Goal: Task Accomplishment & Management: Manage account settings

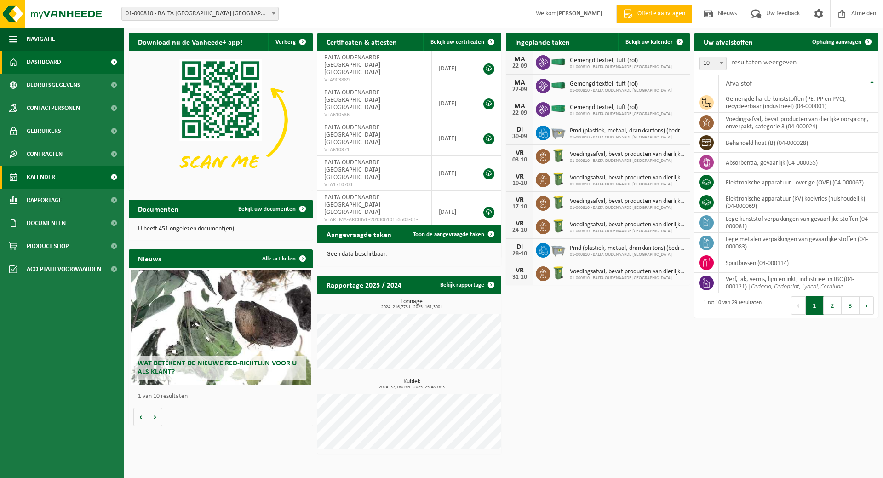
click at [56, 175] on link "Kalender" at bounding box center [62, 177] width 124 height 23
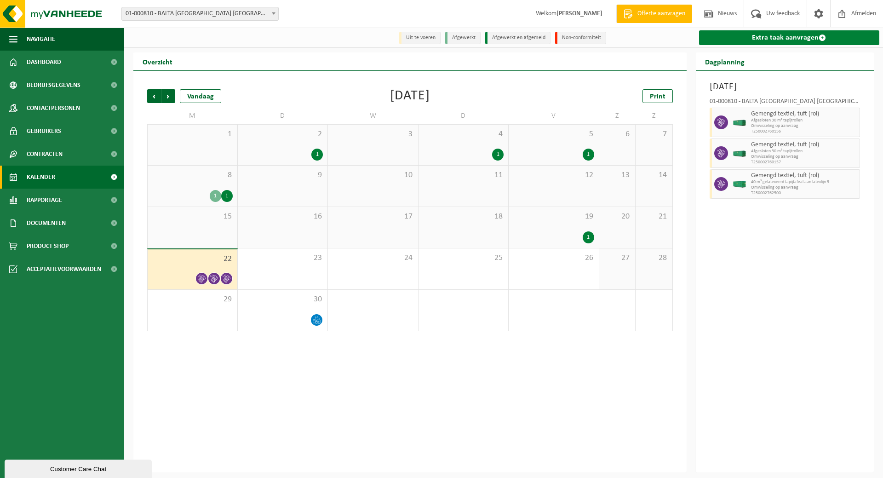
click at [791, 34] on link "Extra taak aanvragen" at bounding box center [789, 37] width 181 height 15
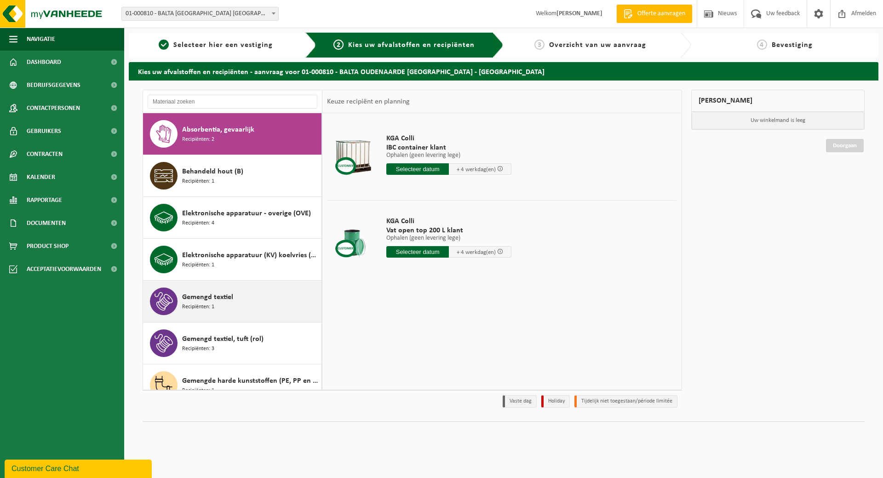
click at [221, 299] on span "Gemengd textiel" at bounding box center [207, 297] width 51 height 11
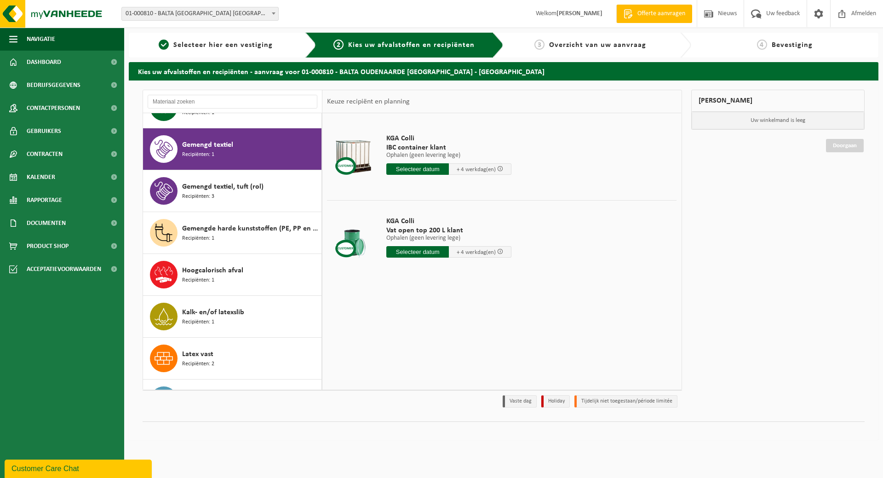
scroll to position [167, 0]
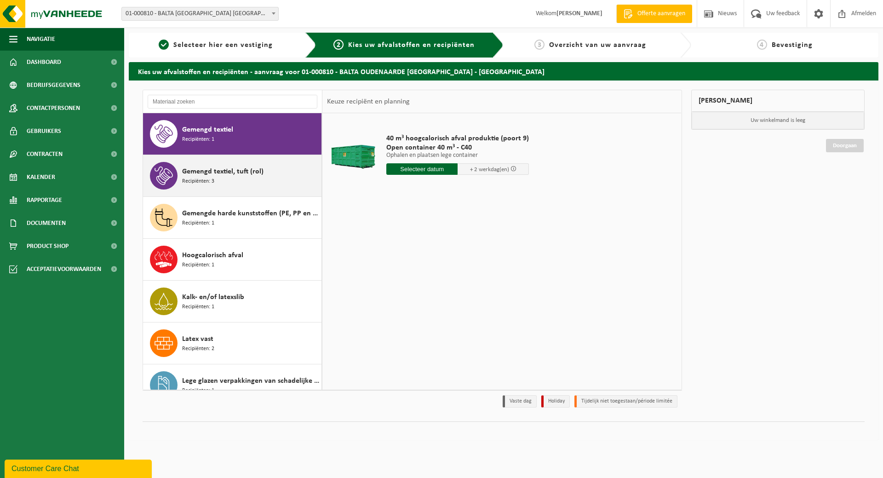
click at [238, 174] on span "Gemengd textiel, tuft (rol)" at bounding box center [222, 171] width 81 height 11
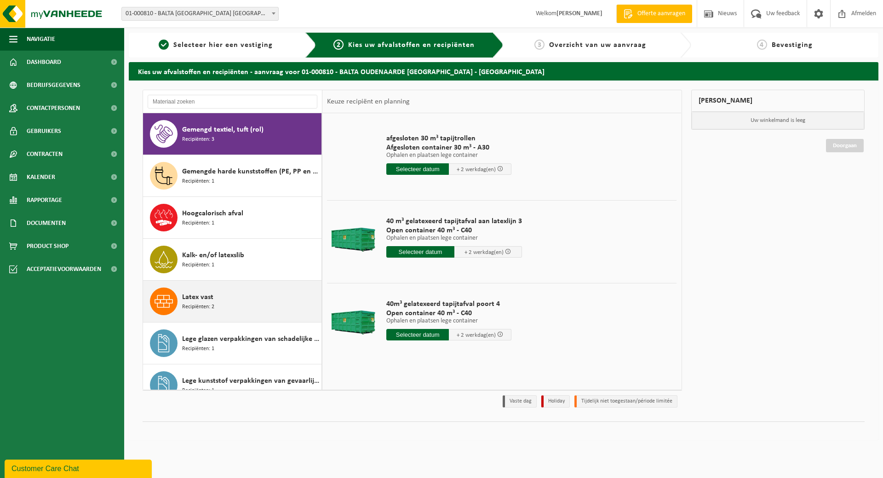
scroll to position [255, 0]
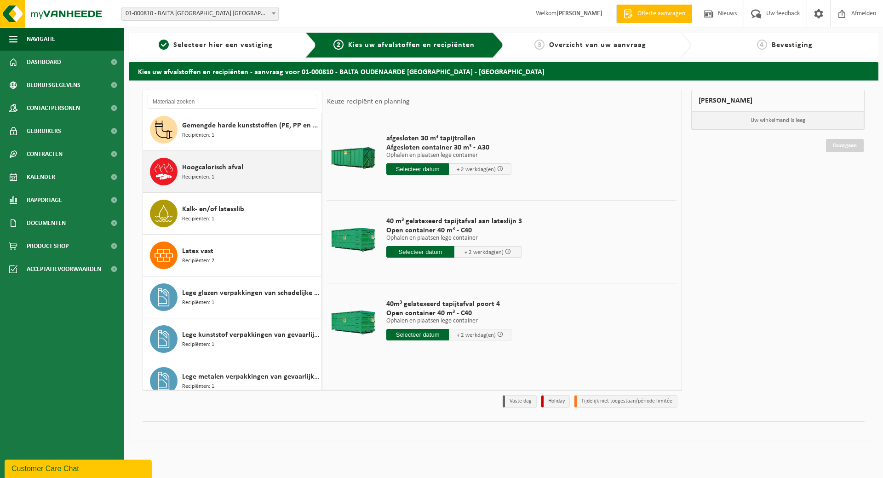
click at [265, 177] on div "Hoogcalorisch afval Recipiënten: 1" at bounding box center [250, 172] width 137 height 28
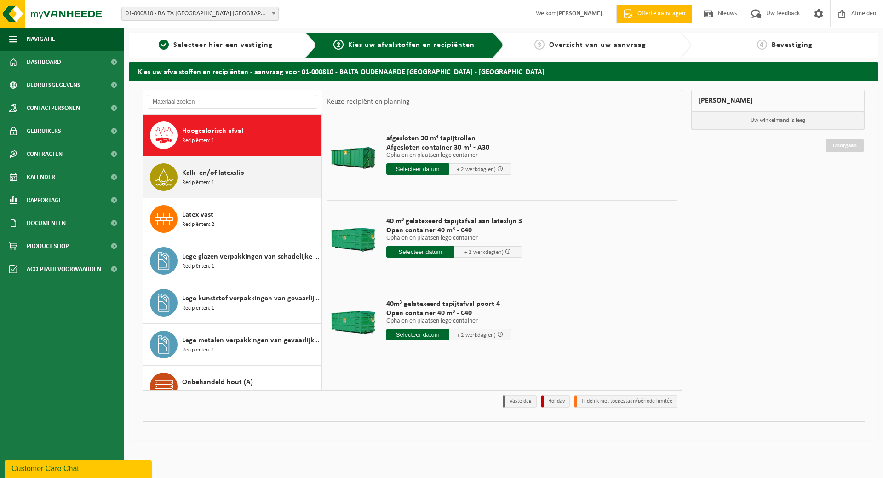
scroll to position [293, 0]
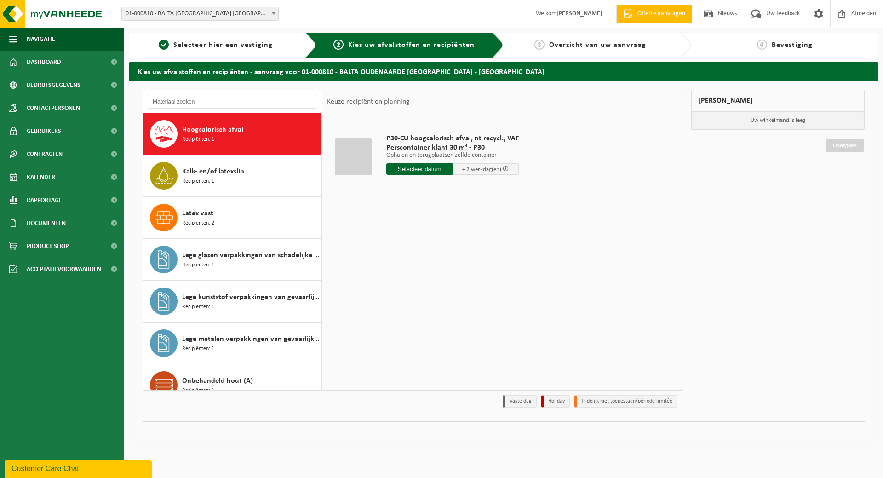
click at [431, 166] on input "text" at bounding box center [419, 168] width 66 height 11
click at [412, 264] on div "23" at bounding box center [411, 265] width 16 height 15
type input "Van 2025-09-23"
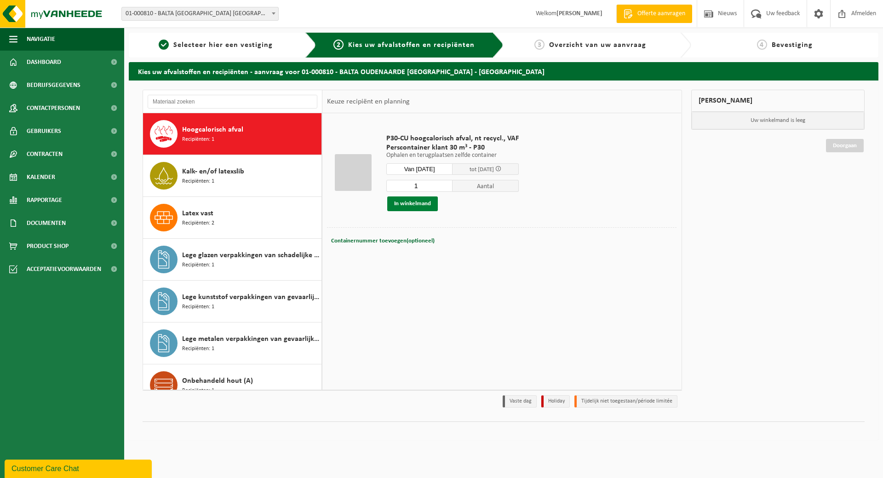
click at [410, 198] on button "In winkelmand" at bounding box center [412, 203] width 51 height 15
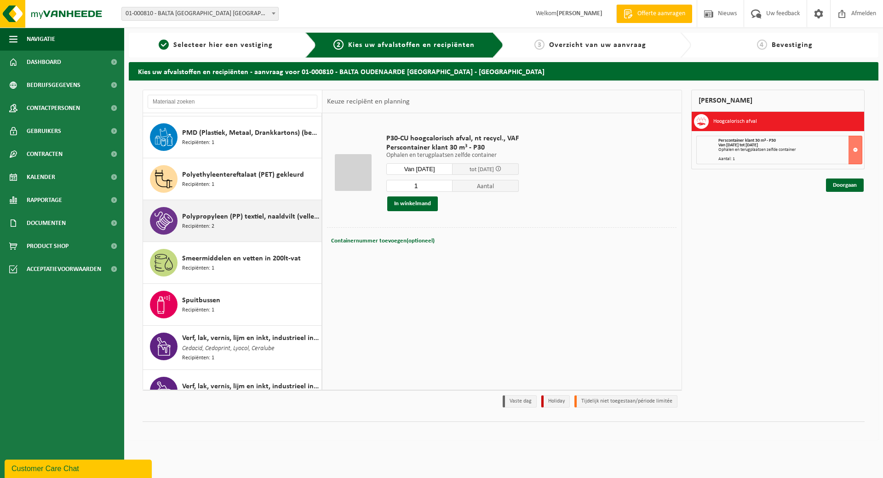
click at [263, 214] on span "Polypropyleen (PP) textiel, naaldvilt (vellen / linten)" at bounding box center [250, 216] width 137 height 11
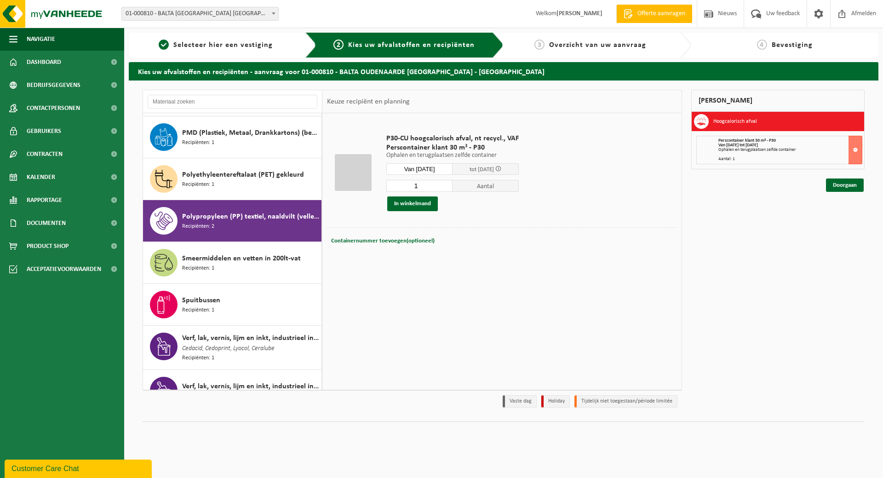
scroll to position [857, 0]
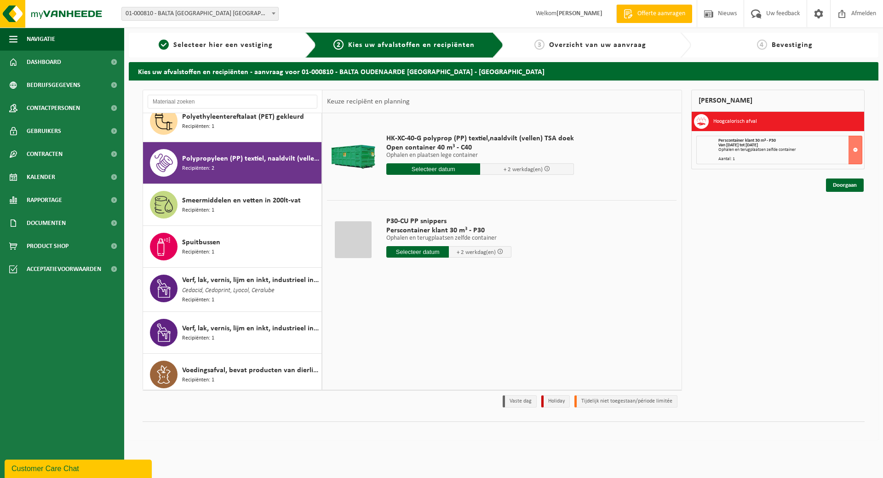
click at [413, 250] on input "text" at bounding box center [417, 251] width 63 height 11
click at [409, 349] on div "23" at bounding box center [411, 348] width 16 height 15
type input "Van 2025-09-23"
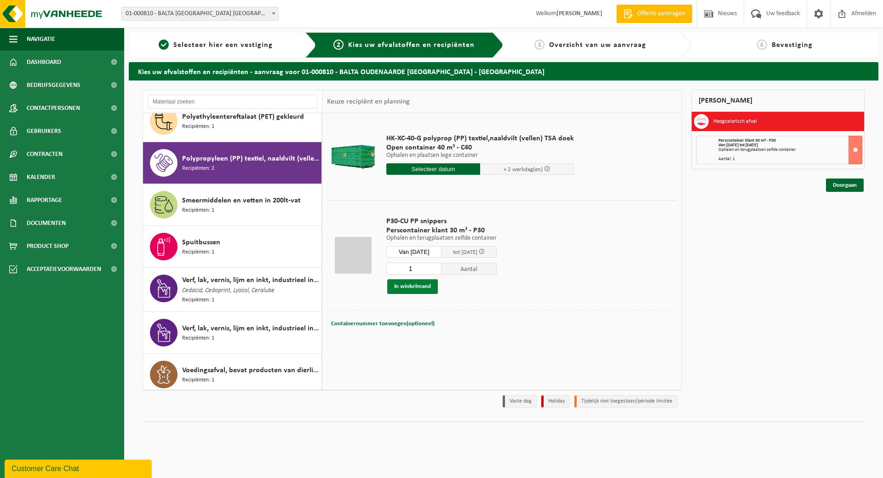
click at [408, 283] on button "In winkelmand" at bounding box center [412, 286] width 51 height 15
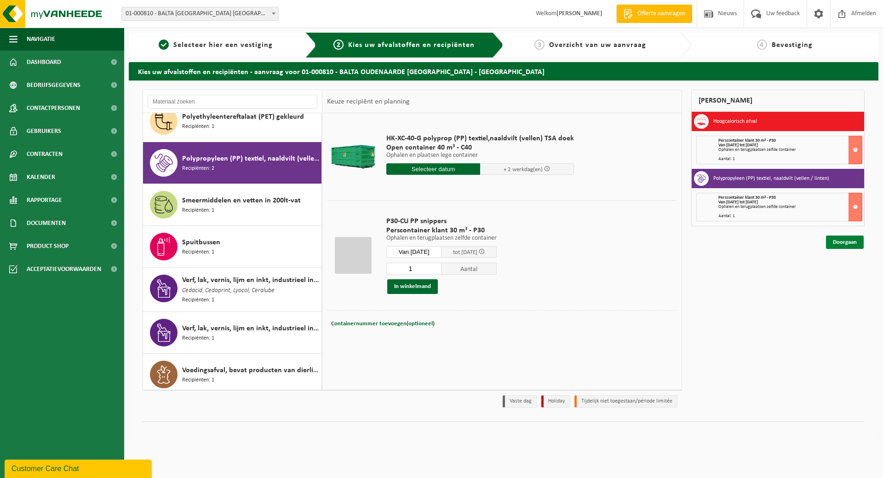
click at [849, 242] on link "Doorgaan" at bounding box center [845, 241] width 38 height 13
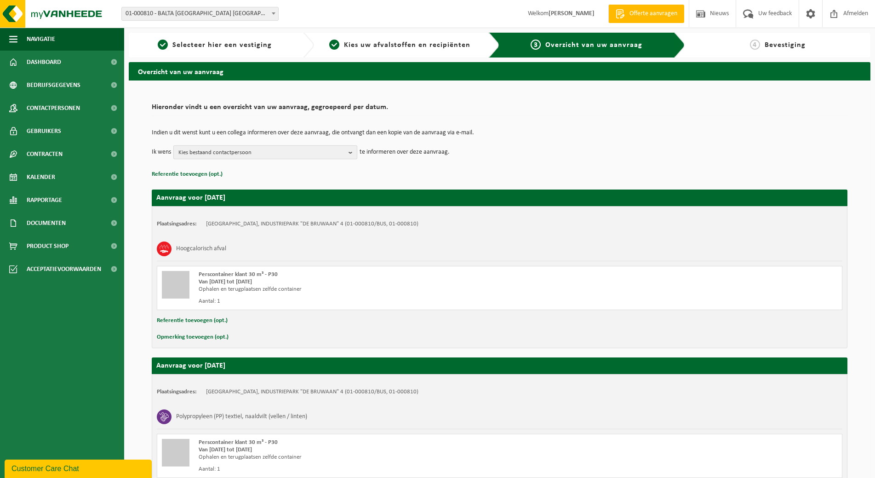
click at [350, 151] on b "button" at bounding box center [353, 152] width 8 height 13
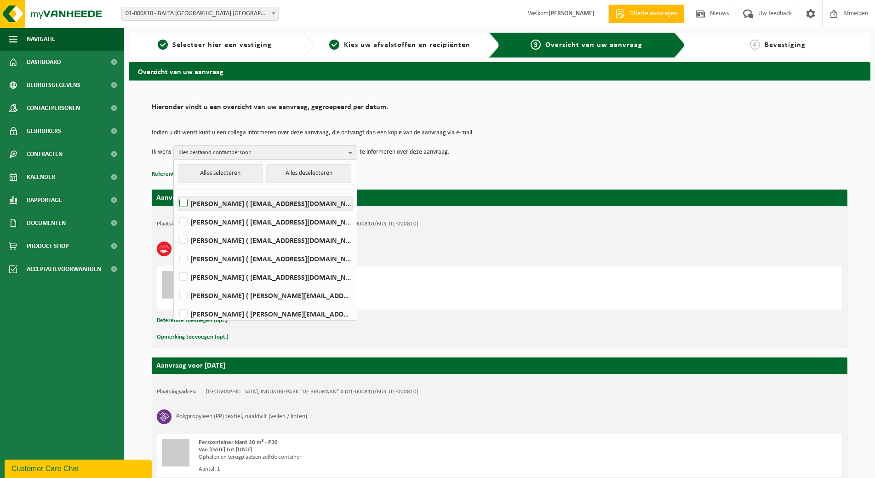
click at [303, 201] on label "[PERSON_NAME] ( [EMAIL_ADDRESS][DOMAIN_NAME] )" at bounding box center [265, 203] width 175 height 14
click at [176, 192] on input "Dary Cnockaert ( dary.cnockaert@baltagroup.com )" at bounding box center [176, 191] width 0 height 0
checkbox input "true"
click at [287, 238] on label "MARGA DUJARDIN ( marga.dujardin@baltagroup.com )" at bounding box center [265, 240] width 175 height 14
click at [176, 229] on input "MARGA DUJARDIN ( marga.dujardin@baltagroup.com )" at bounding box center [176, 228] width 0 height 0
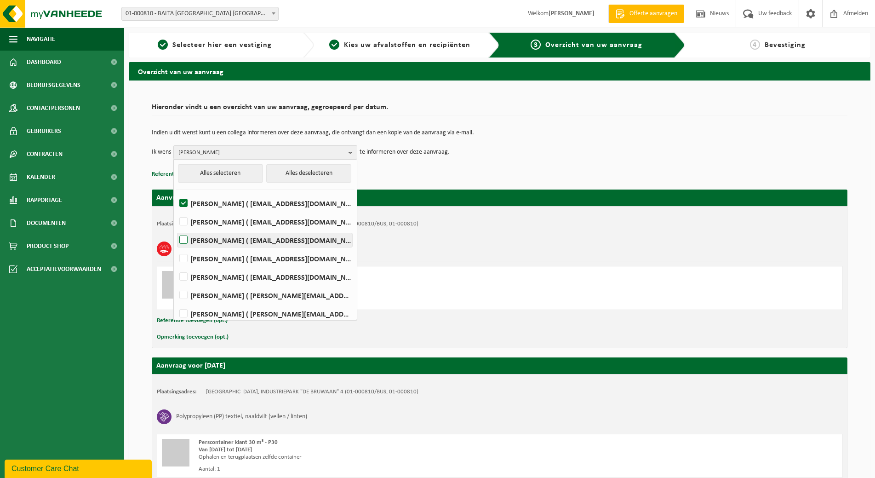
checkbox input "true"
click at [281, 256] on label "Jasmien Pieters ( jasmien.pieters@baltagroup.com )" at bounding box center [265, 259] width 175 height 14
click at [176, 247] on input "Jasmien Pieters ( jasmien.pieters@baltagroup.com )" at bounding box center [176, 247] width 0 height 0
checkbox input "true"
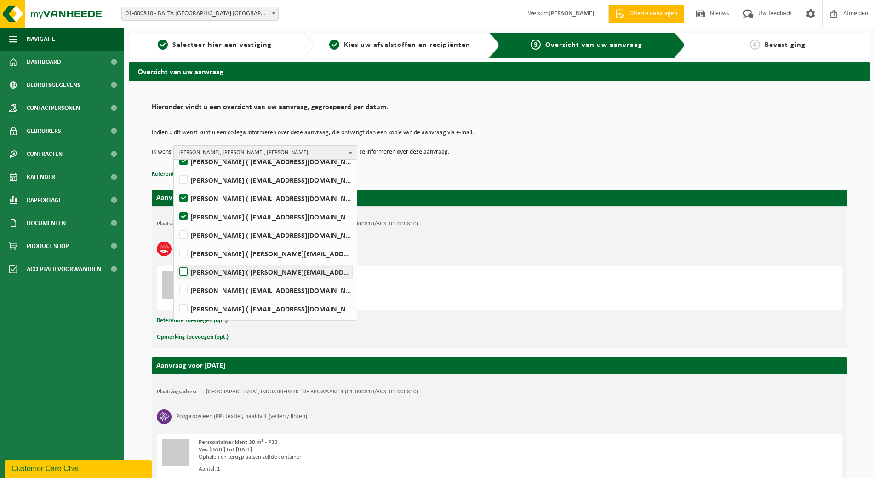
click at [285, 268] on label "Jonas Vandefonteyne ( jonas.vandefonteyne@captiqs.com )" at bounding box center [265, 272] width 175 height 14
click at [176, 260] on input "Jonas Vandefonteyne ( jonas.vandefonteyne@captiqs.com )" at bounding box center [176, 260] width 0 height 0
checkbox input "true"
click at [288, 304] on label "Koen Windels ( koen.windels@baltagroup.com )" at bounding box center [265, 309] width 175 height 14
click at [176, 297] on input "Koen Windels ( koen.windels@baltagroup.com )" at bounding box center [176, 297] width 0 height 0
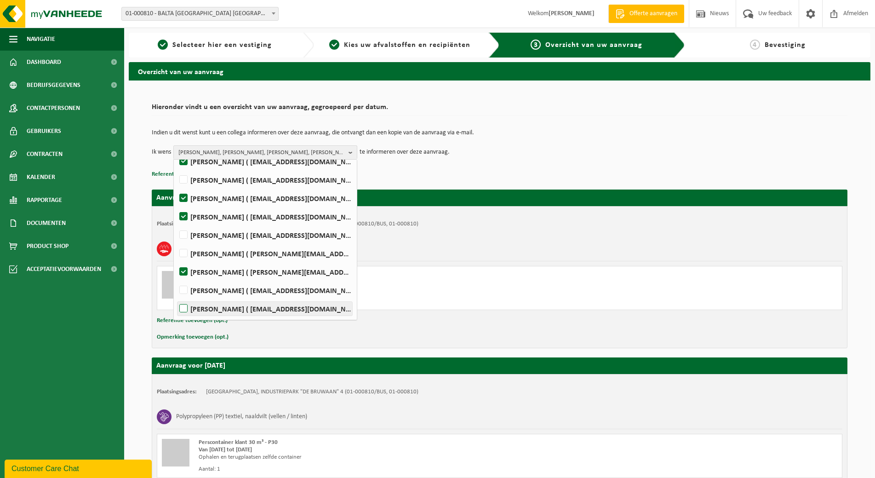
checkbox input "true"
click at [493, 294] on div "Perscontainer klant 30 m³ - P30 Van 2025-09-23 tot 2025-09-25 Ophalen en terugp…" at bounding box center [368, 288] width 338 height 34
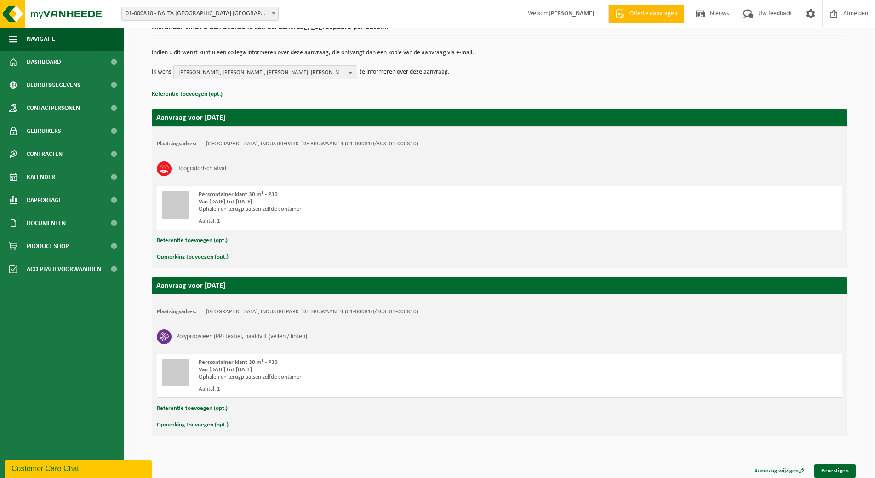
scroll to position [85, 0]
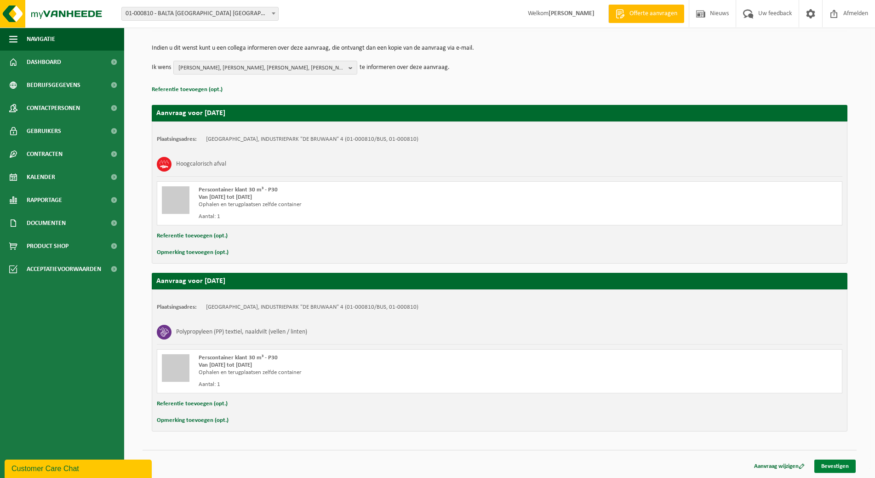
click at [838, 465] on link "Bevestigen" at bounding box center [835, 465] width 41 height 13
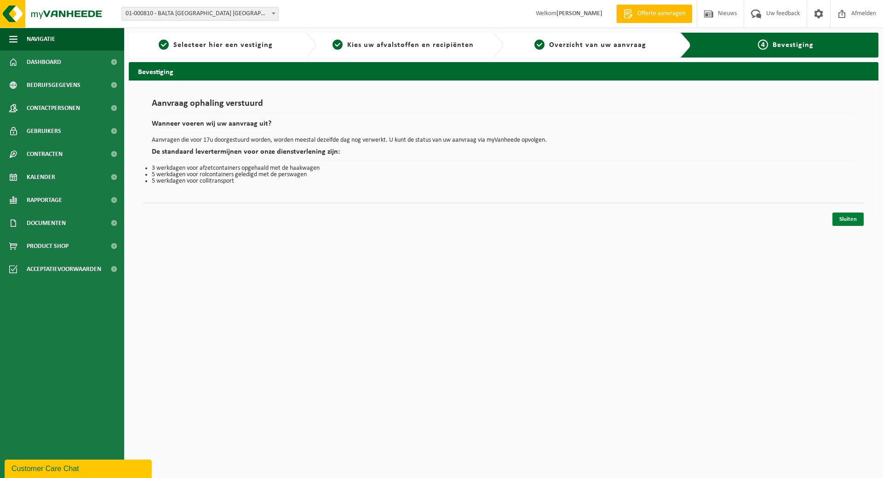
click at [843, 218] on link "Sluiten" at bounding box center [847, 218] width 31 height 13
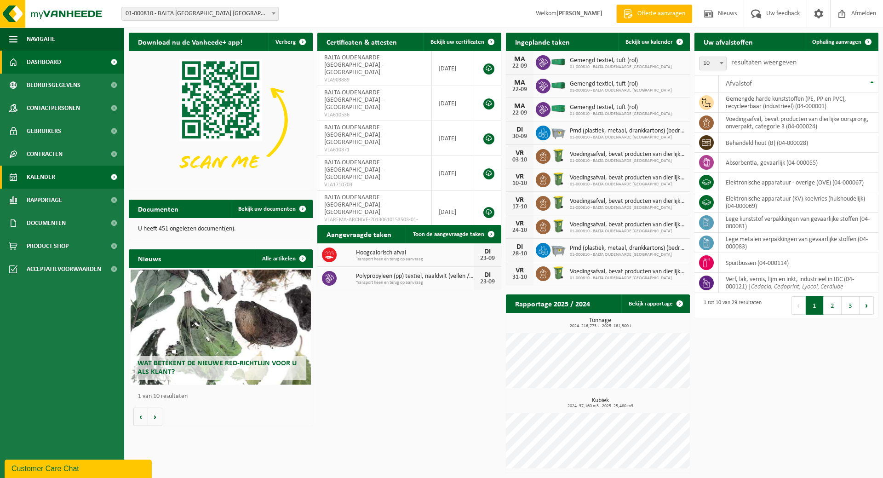
click at [35, 173] on span "Kalender" at bounding box center [41, 177] width 29 height 23
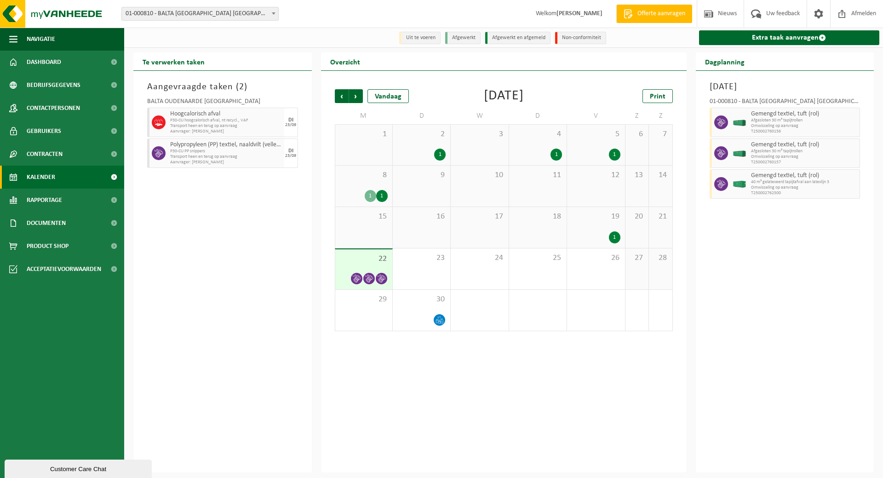
click at [614, 231] on div "19 1" at bounding box center [595, 227] width 57 height 41
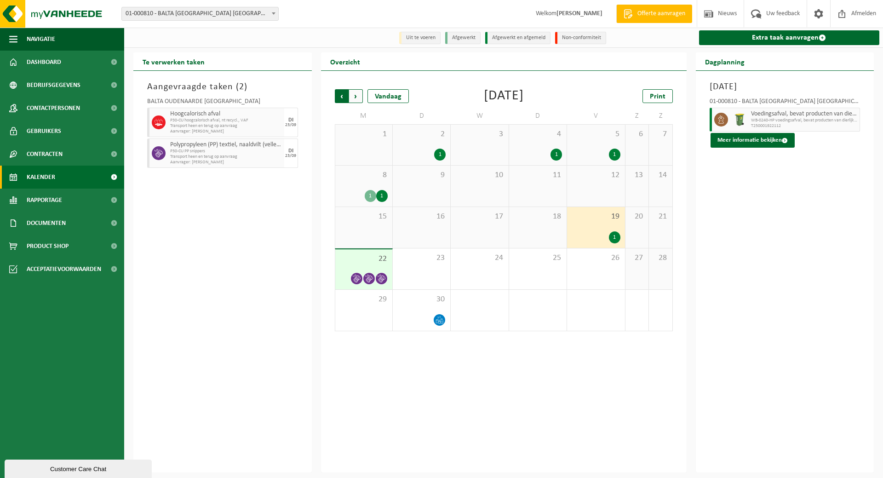
click at [356, 96] on span "Volgende" at bounding box center [356, 96] width 14 height 14
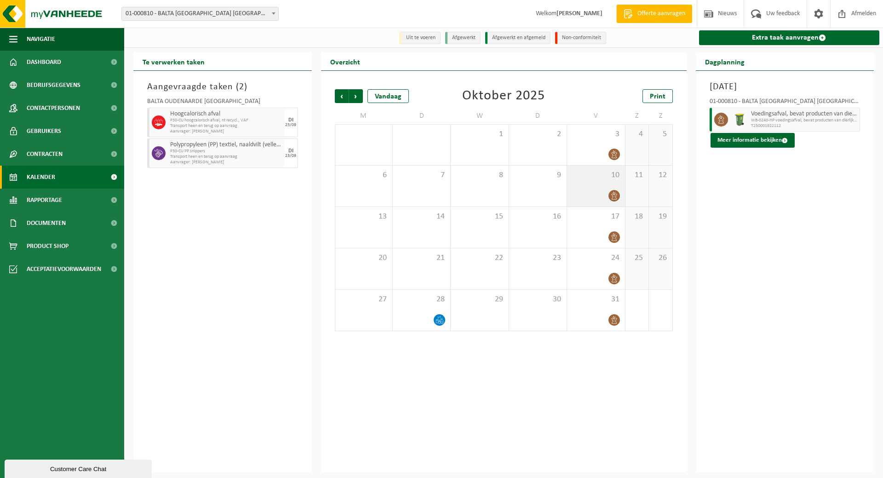
click at [614, 184] on div "10" at bounding box center [595, 186] width 57 height 41
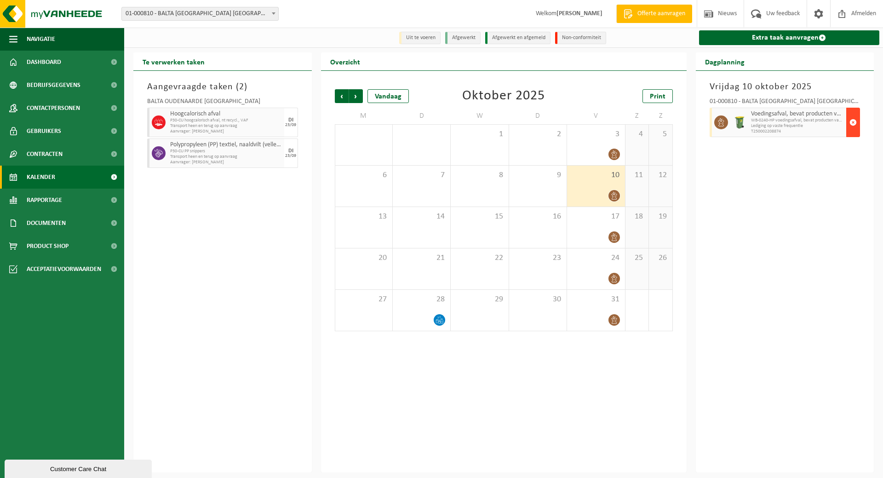
click at [852, 122] on span "button" at bounding box center [852, 122] width 7 height 18
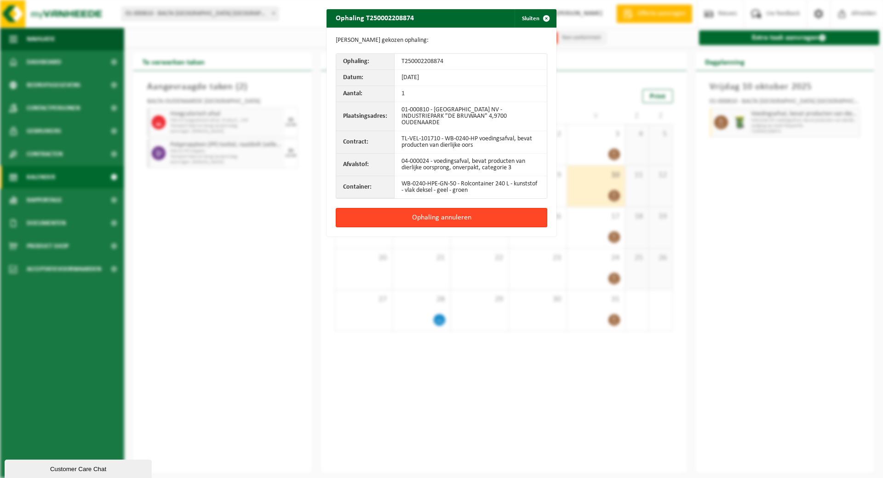
click at [413, 218] on button "Ophaling annuleren" at bounding box center [442, 217] width 212 height 19
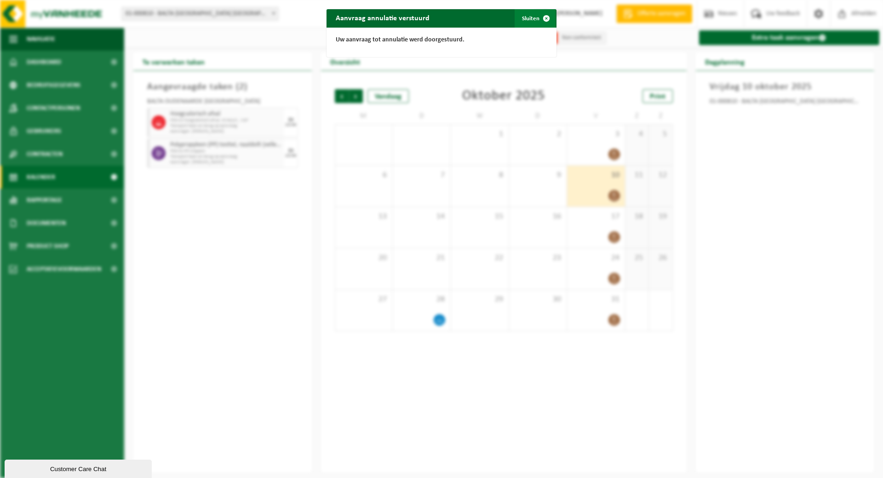
click at [533, 18] on button "Sluiten" at bounding box center [535, 18] width 41 height 18
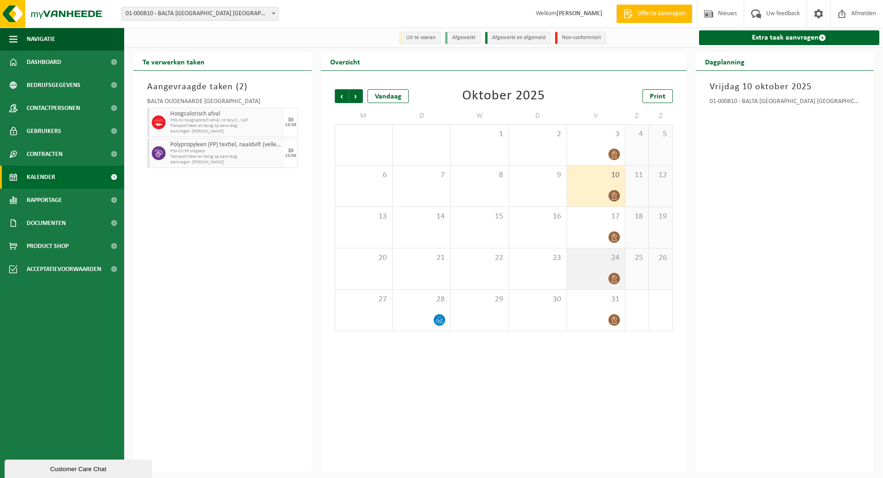
click at [607, 270] on div "24" at bounding box center [595, 268] width 57 height 41
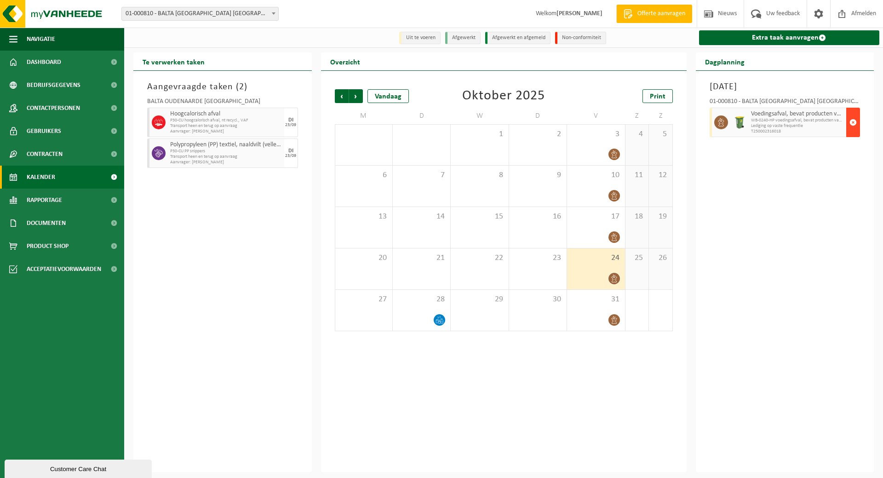
click at [851, 121] on span "button" at bounding box center [852, 122] width 7 height 18
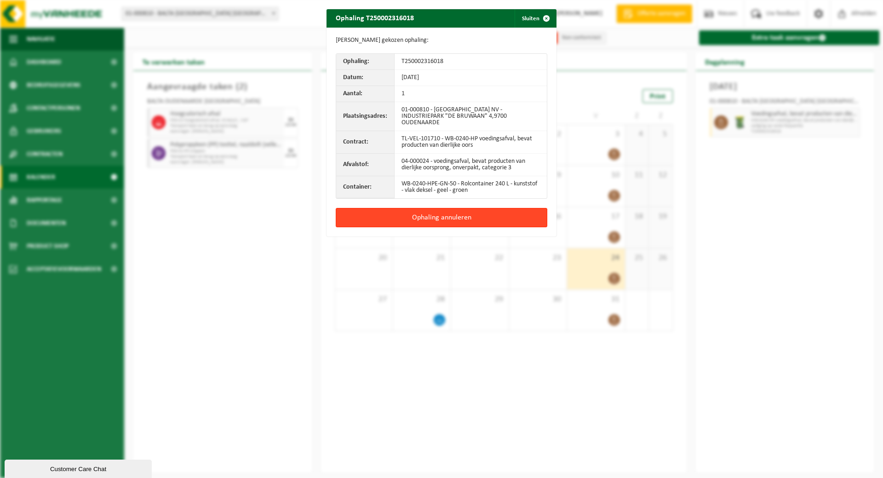
click at [430, 216] on button "Ophaling annuleren" at bounding box center [442, 217] width 212 height 19
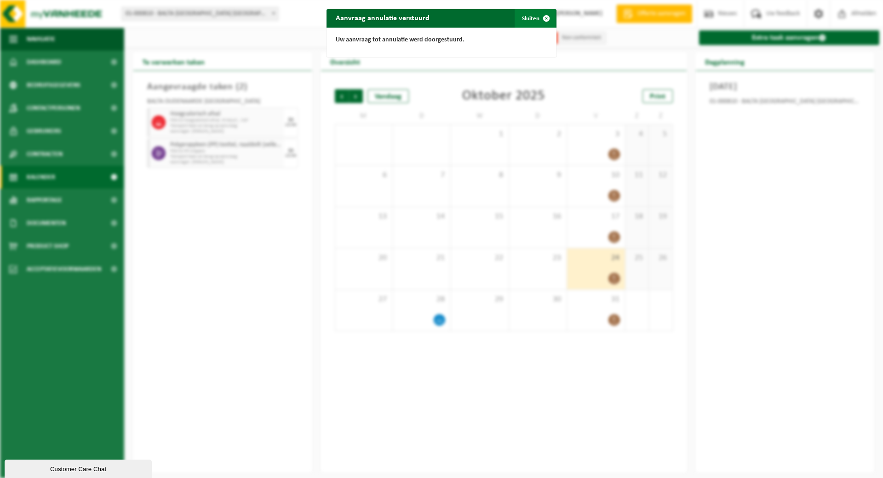
click at [522, 19] on button "Sluiten" at bounding box center [535, 18] width 41 height 18
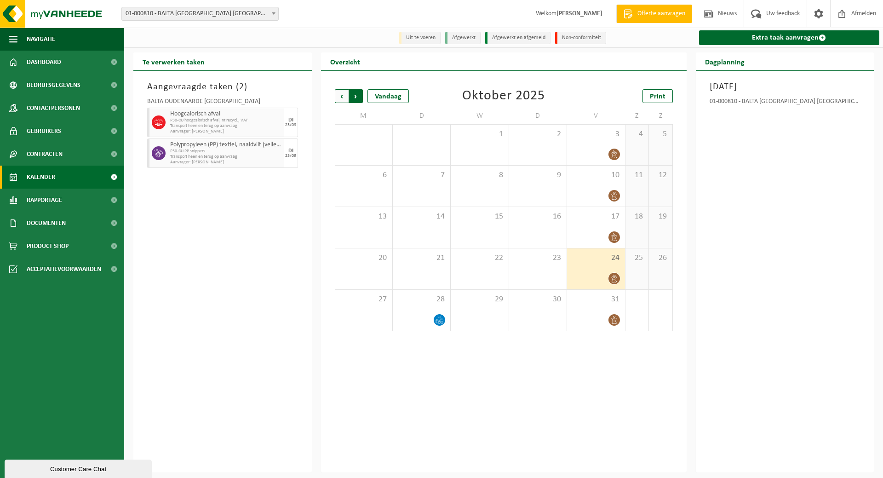
click at [341, 97] on span "Vorige" at bounding box center [342, 96] width 14 height 14
